Goal: Task Accomplishment & Management: Complete application form

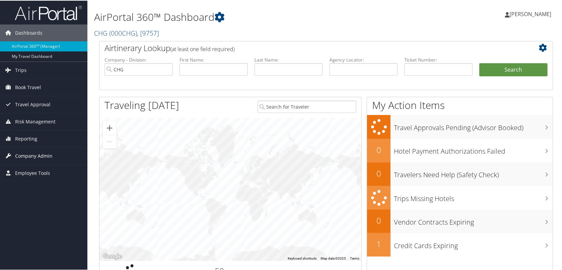
click at [22, 154] on span "Company Admin" at bounding box center [33, 155] width 37 height 17
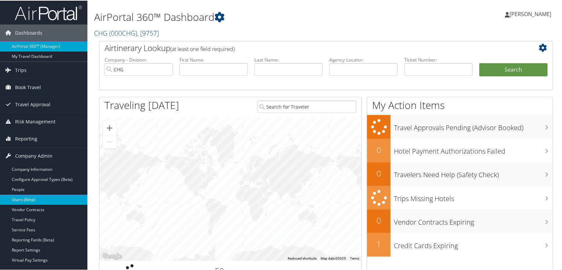
click at [21, 199] on link "Users (Beta)" at bounding box center [43, 199] width 87 height 10
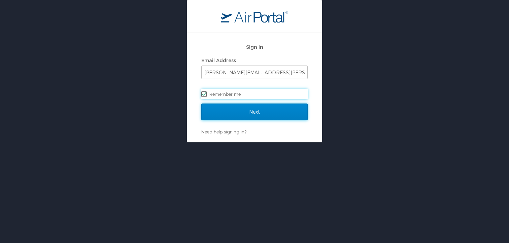
click at [243, 116] on input "Next" at bounding box center [254, 112] width 106 height 17
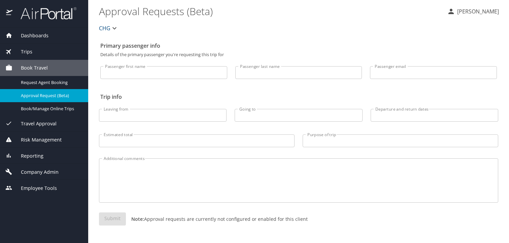
click at [31, 173] on span "Company Admin" at bounding box center [35, 172] width 46 height 7
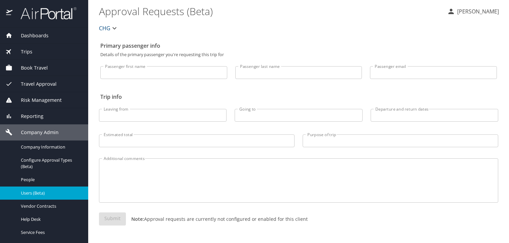
click at [22, 189] on div "Users (Beta)" at bounding box center [43, 193] width 77 height 8
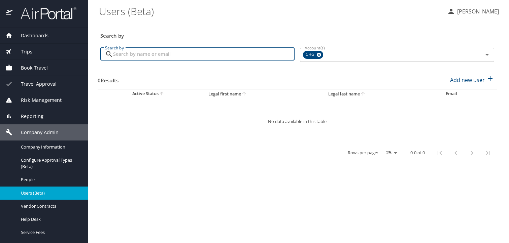
click at [225, 54] on input "Search by" at bounding box center [203, 54] width 181 height 13
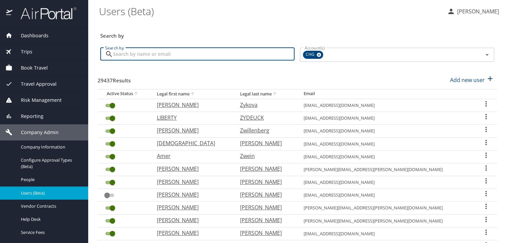
paste input "[PERSON_NAME]"
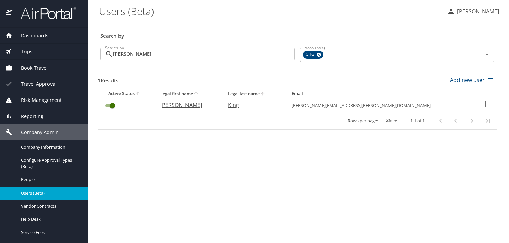
click at [145, 55] on input "[PERSON_NAME]" at bounding box center [203, 54] width 181 height 13
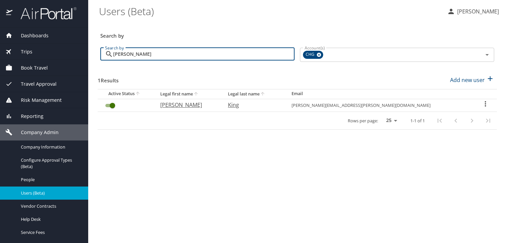
drag, startPoint x: 154, startPoint y: 55, endPoint x: 105, endPoint y: 49, distance: 49.1
click at [105, 49] on div "[PERSON_NAME] Search by" at bounding box center [197, 54] width 194 height 13
paste input "[PERSON_NAME][EMAIL_ADDRESS][PERSON_NAME][DOMAIN_NAME]"
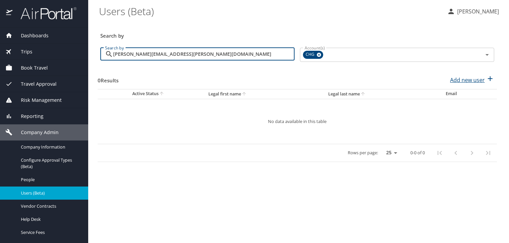
type input "[PERSON_NAME][EMAIL_ADDRESS][PERSON_NAME][DOMAIN_NAME]"
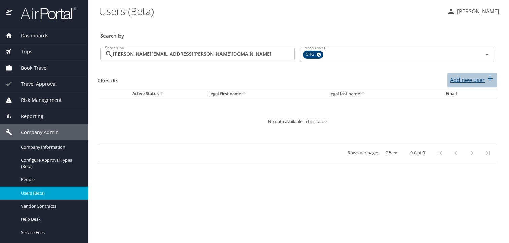
click at [472, 79] on p "Add new user" at bounding box center [467, 80] width 35 height 8
select select "US"
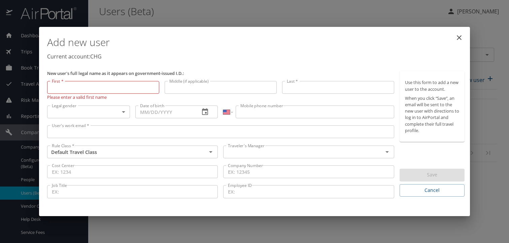
click at [126, 137] on div "User's work email * User's work email *" at bounding box center [220, 133] width 352 height 20
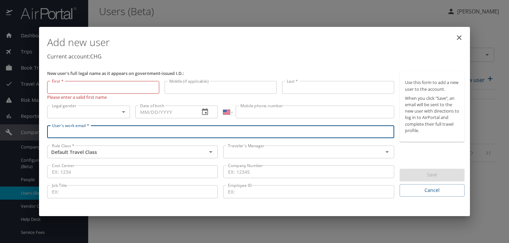
click at [123, 134] on input "User's work email *" at bounding box center [220, 131] width 347 height 13
paste input "[PERSON_NAME][EMAIL_ADDRESS][PERSON_NAME][DOMAIN_NAME]"
type input "[PERSON_NAME][EMAIL_ADDRESS][PERSON_NAME][DOMAIN_NAME]"
click at [241, 153] on input "text" at bounding box center [298, 152] width 147 height 9
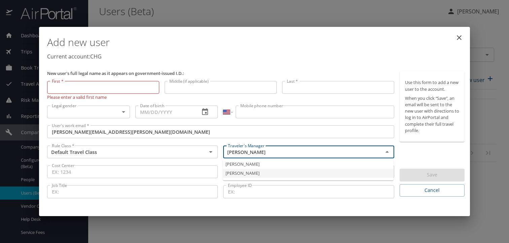
click at [243, 173] on li "[PERSON_NAME]" at bounding box center [308, 173] width 171 height 9
type input "[PERSON_NAME]"
click at [97, 89] on input "First *" at bounding box center [103, 87] width 112 height 13
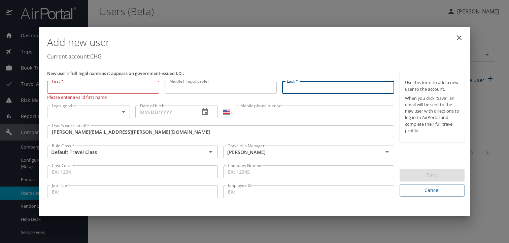
click at [349, 86] on input "Last *" at bounding box center [338, 87] width 112 height 13
paste input "[PERSON_NAME]"
type input "[PERSON_NAME]"
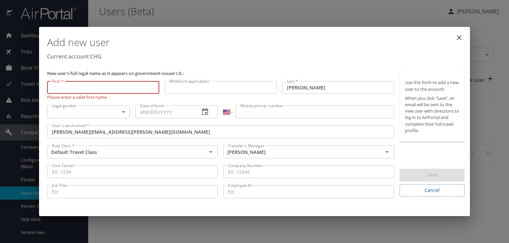
click at [77, 88] on input "First *" at bounding box center [103, 87] width 112 height 13
click at [112, 90] on input "First *" at bounding box center [103, 87] width 112 height 13
paste input "[PERSON_NAME]"
type input "[PERSON_NAME]"
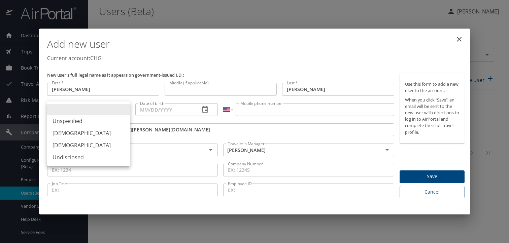
click at [102, 113] on body "Dashboards AirPortal 360™ Manager My Travel Dashboard Trips Airtinerary® Lookup…" at bounding box center [254, 121] width 509 height 243
click at [91, 135] on li "[DEMOGRAPHIC_DATA]" at bounding box center [88, 133] width 83 height 12
type input "[DEMOGRAPHIC_DATA]"
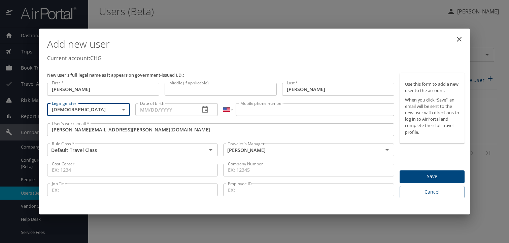
click at [152, 108] on input "Date of birth" at bounding box center [164, 109] width 59 height 13
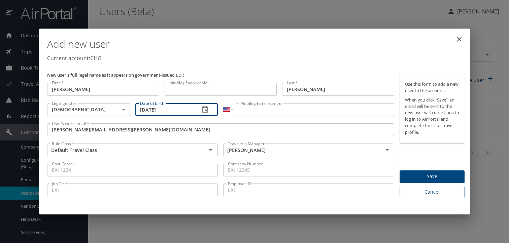
type input "[DATE]"
click at [279, 117] on div "International [GEOGRAPHIC_DATA] [GEOGRAPHIC_DATA] [GEOGRAPHIC_DATA] [GEOGRAPHIC…" at bounding box center [308, 111] width 176 height 20
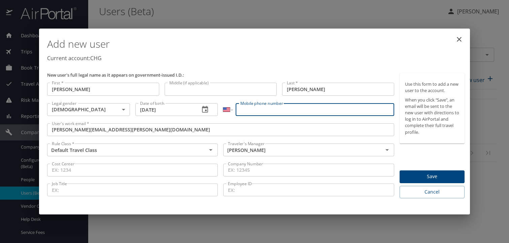
click at [275, 110] on input "Mobile phone number" at bounding box center [314, 109] width 158 height 13
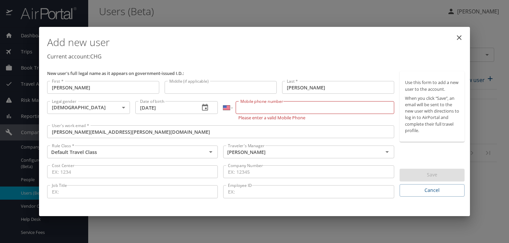
click at [306, 108] on input "Mobile phone number" at bounding box center [314, 107] width 158 height 13
paste input "[PHONE_NUMBER]"
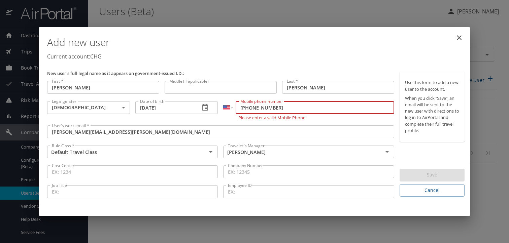
type input "[PHONE_NUMBER]"
click at [422, 153] on div "Use this form to add a new user to the account. When you click “Save”, an email…" at bounding box center [431, 133] width 65 height 125
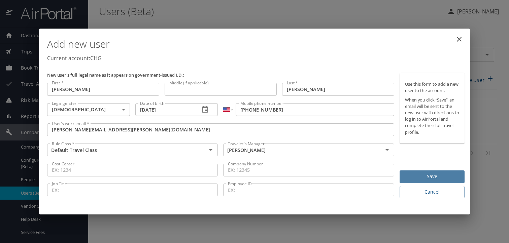
click at [430, 177] on span "Save" at bounding box center [432, 177] width 54 height 8
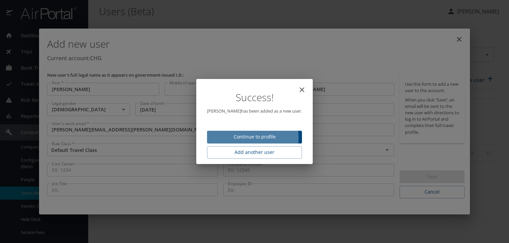
click at [231, 139] on span "Continue to profile" at bounding box center [254, 137] width 84 height 8
select select "US"
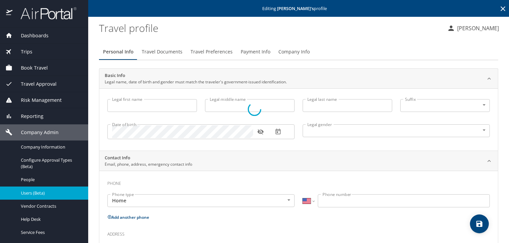
type input "[PERSON_NAME]"
type input "[DEMOGRAPHIC_DATA]"
select select "US"
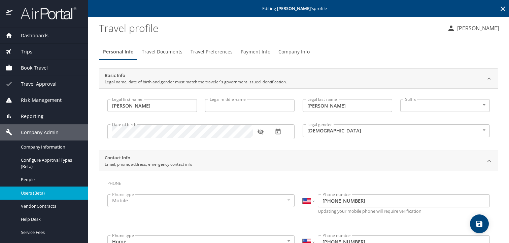
click at [207, 52] on span "Travel Preferences" at bounding box center [211, 52] width 42 height 8
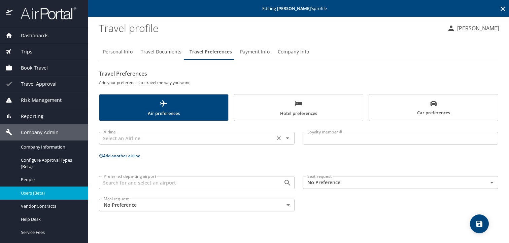
click at [221, 144] on div "Airline" at bounding box center [196, 138] width 195 height 13
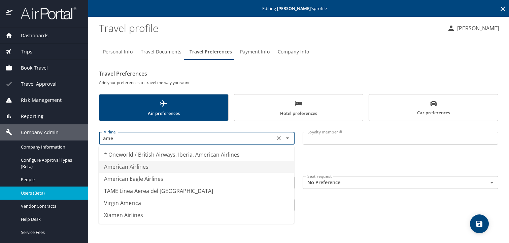
click at [151, 166] on li "American Airlines" at bounding box center [196, 167] width 195 height 12
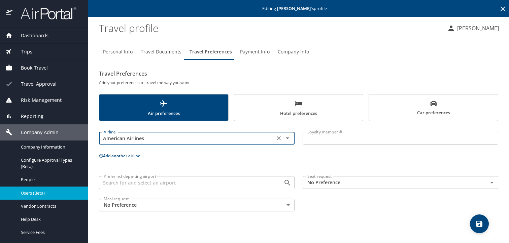
type input "American Airlines"
click at [320, 139] on input "Loyalty member #" at bounding box center [399, 138] width 195 height 13
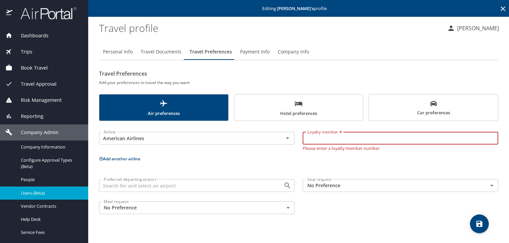
paste input "K9JC748"
type input "K9JC748"
click at [477, 224] on icon "save" at bounding box center [479, 224] width 6 height 6
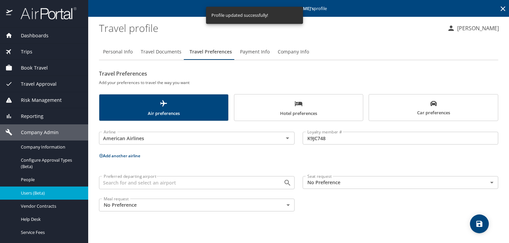
click at [341, 114] on span "Hotel preferences" at bounding box center [298, 109] width 121 height 18
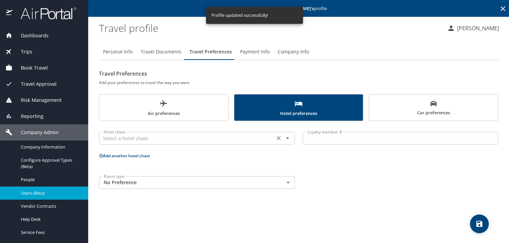
click at [188, 143] on div "Hotel chain" at bounding box center [196, 138] width 195 height 13
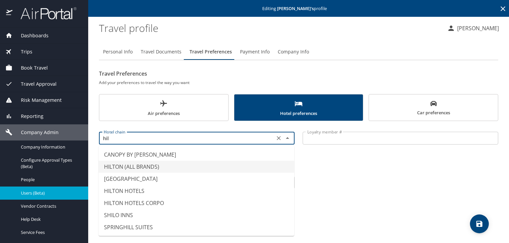
click at [183, 164] on li "HILTON (ALL BRANDS)" at bounding box center [196, 167] width 195 height 12
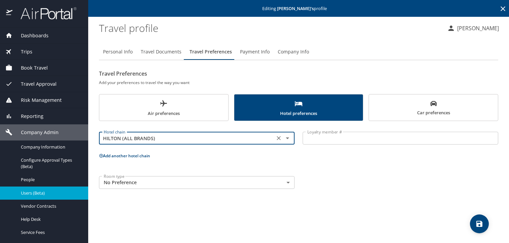
type input "HILTON (ALL BRANDS)"
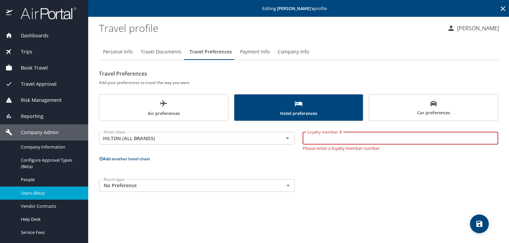
click at [335, 142] on input "Loyalty member #" at bounding box center [399, 138] width 195 height 13
paste input "1181372358"
type input "1181372358"
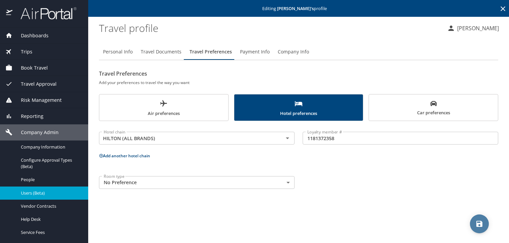
click at [485, 227] on span "save" at bounding box center [479, 224] width 19 height 8
